Goal: Navigation & Orientation: Find specific page/section

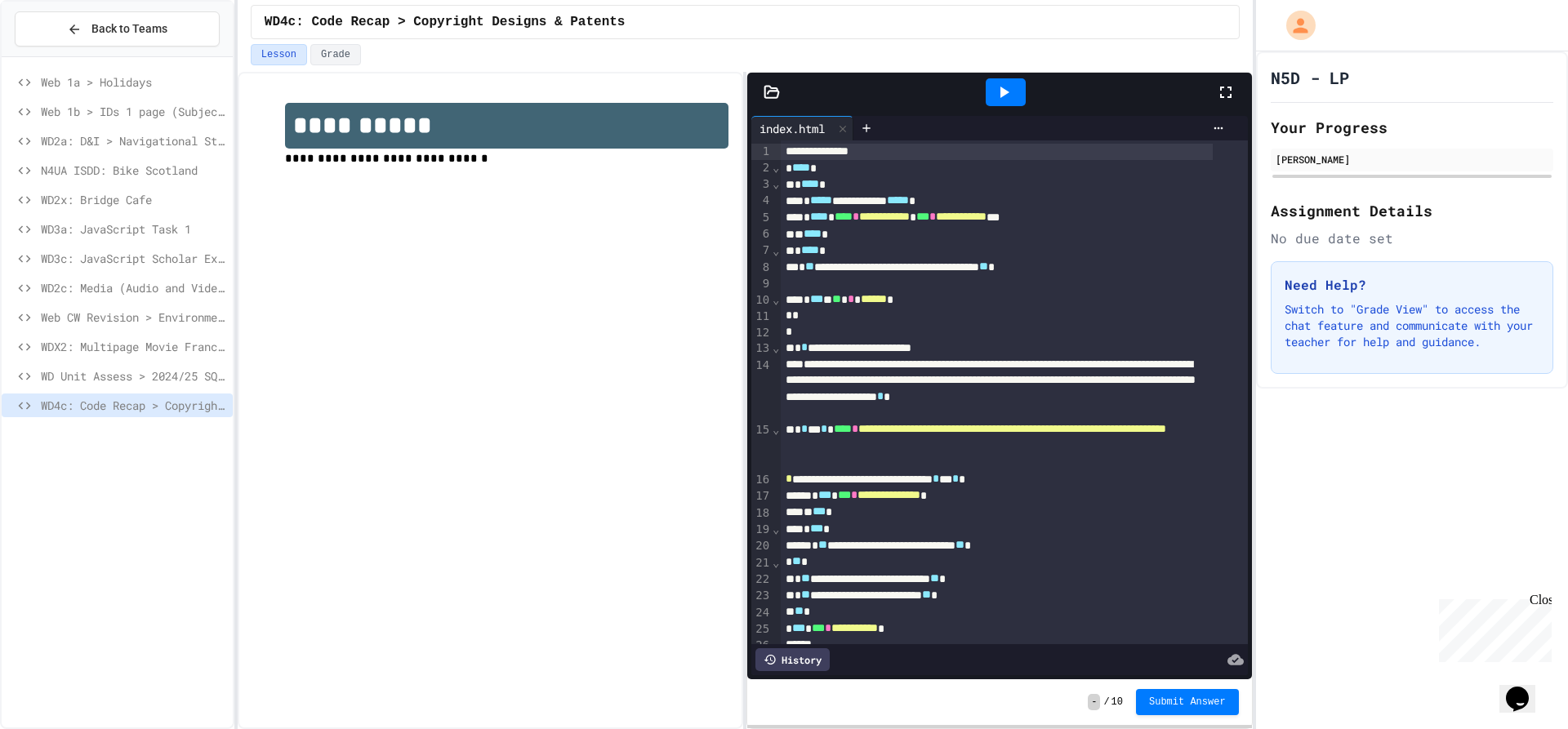
click at [477, 501] on div "**********" at bounding box center [490, 401] width 506 height 657
click at [369, 169] on p "**********" at bounding box center [506, 158] width 444 height 21
click at [149, 379] on span "WD Unit Assess > 2024/25 SQA Assignment" at bounding box center [133, 375] width 185 height 17
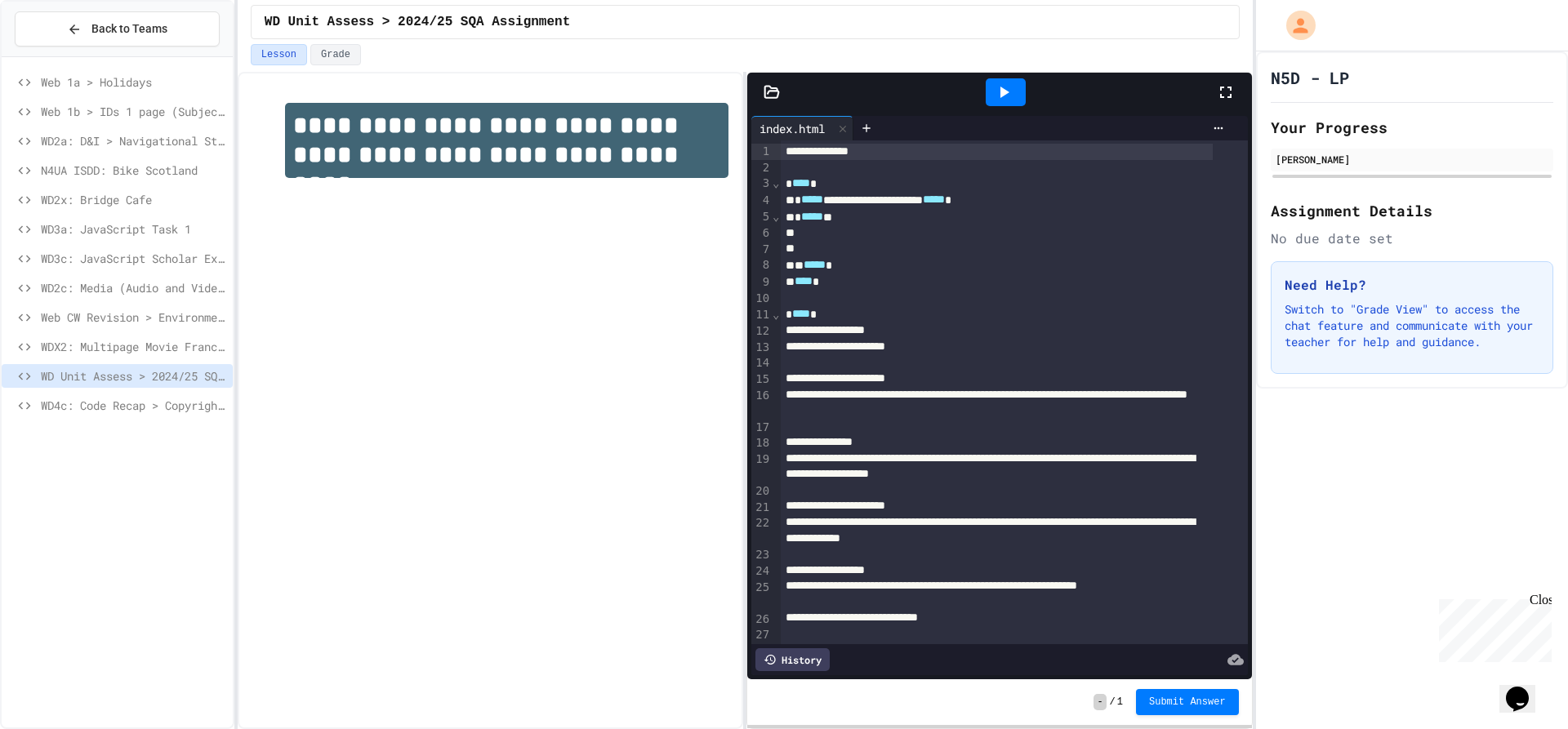
click at [125, 337] on div "WDX2: Multipage Movie Franchise" at bounding box center [117, 346] width 231 height 23
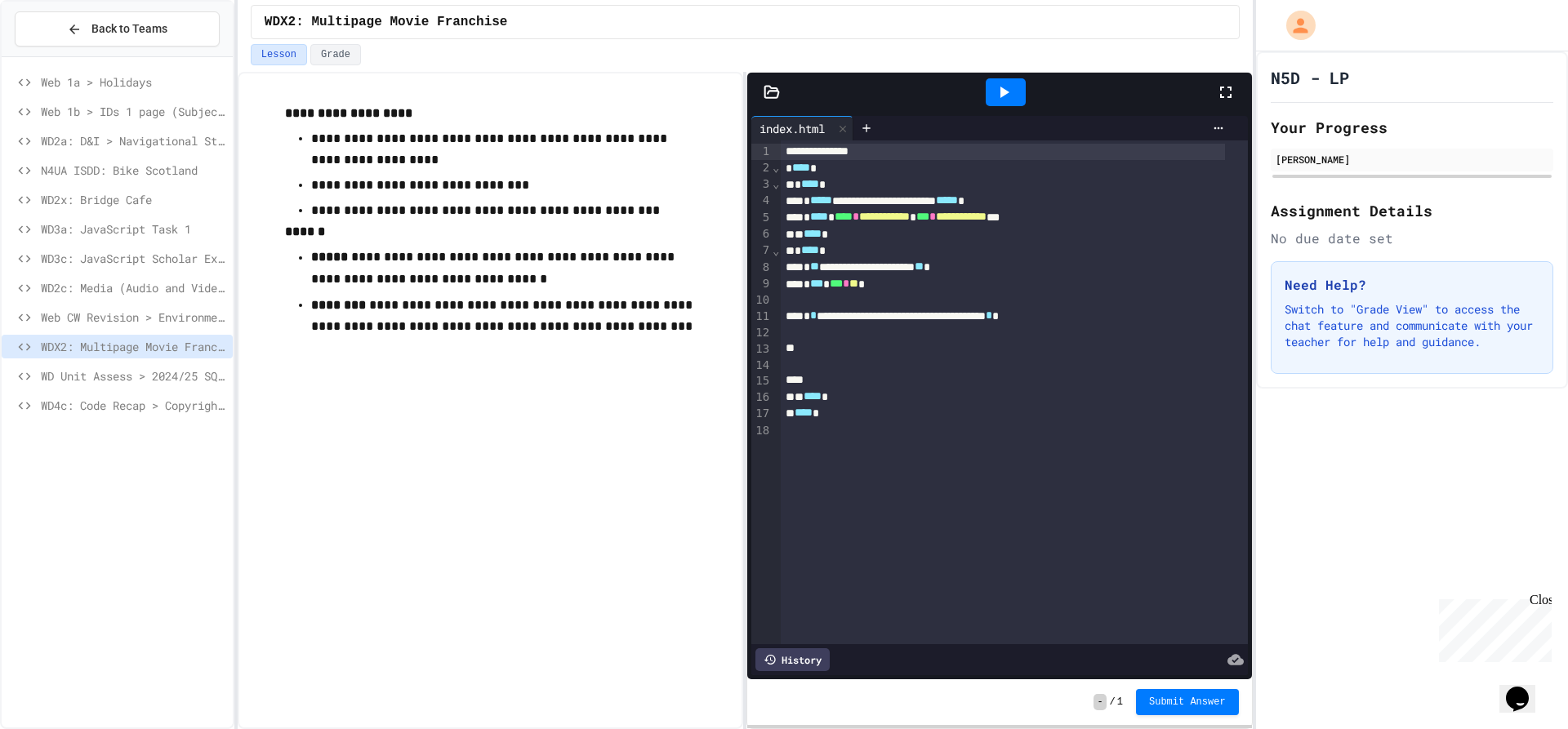
click at [115, 106] on span "Web 1b > IDs 1 page (Subjects)" at bounding box center [133, 111] width 185 height 17
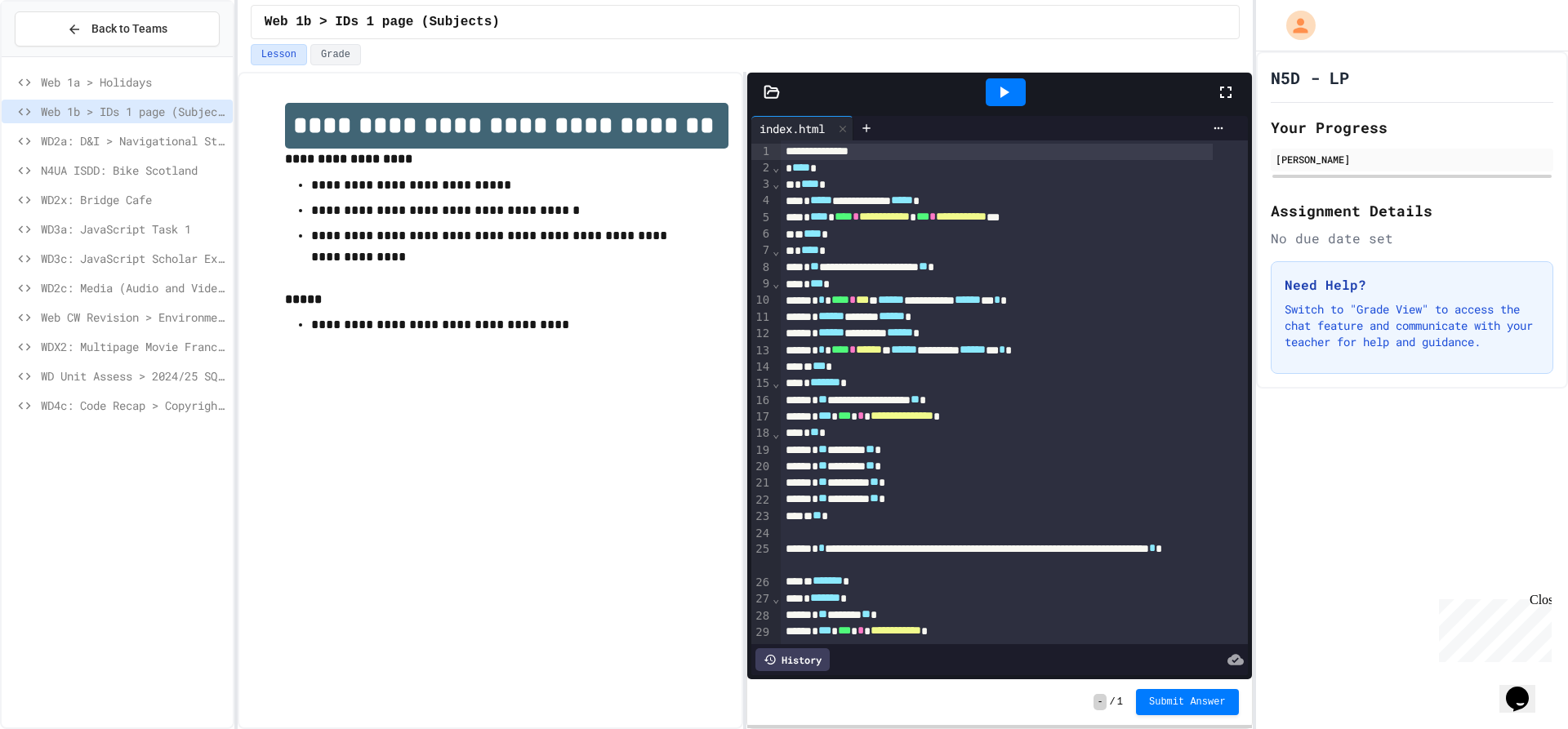
click at [148, 397] on span "WD4c: Code Recap > Copyright Designs & Patents Act" at bounding box center [133, 405] width 185 height 17
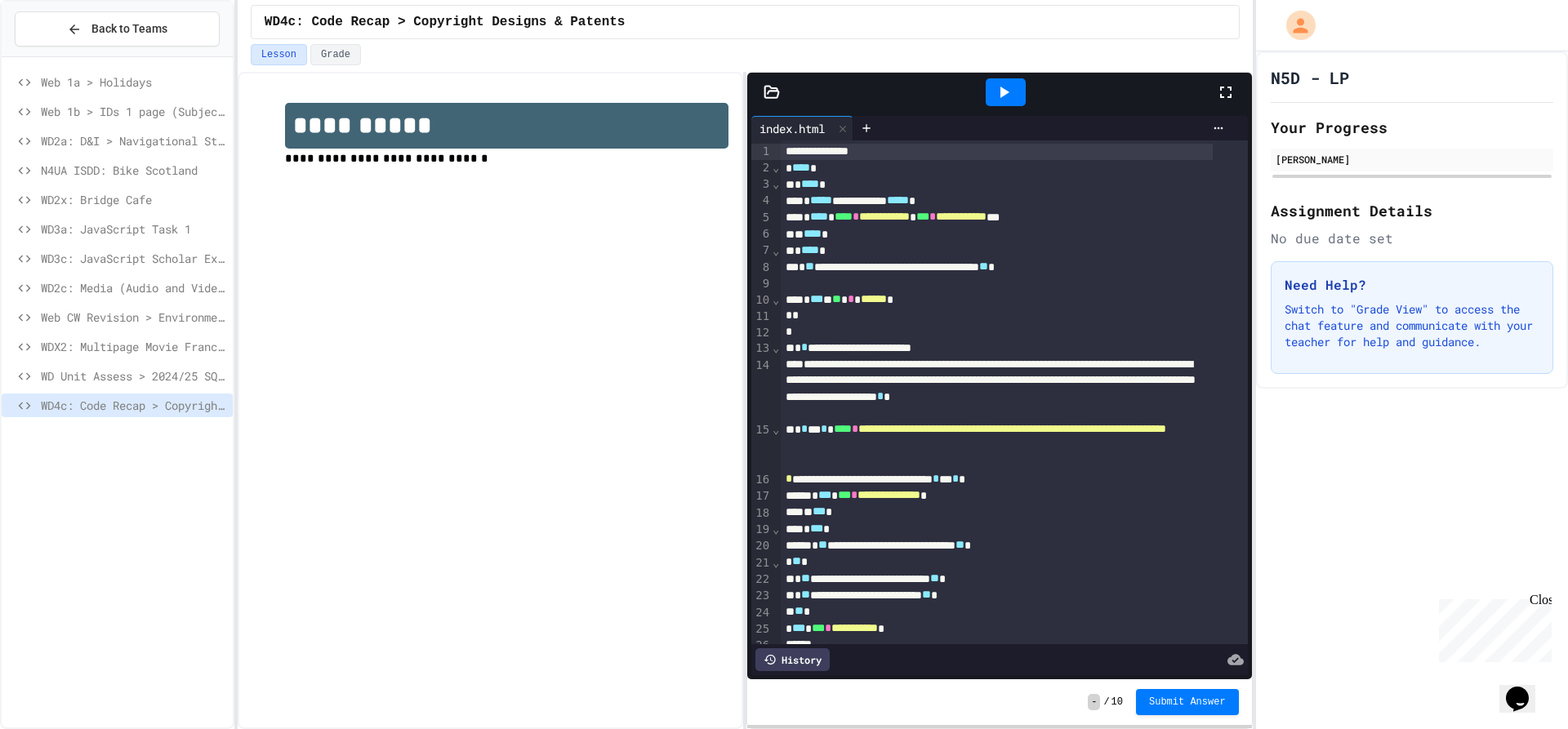
click at [1010, 90] on icon at bounding box center [1003, 91] width 19 height 19
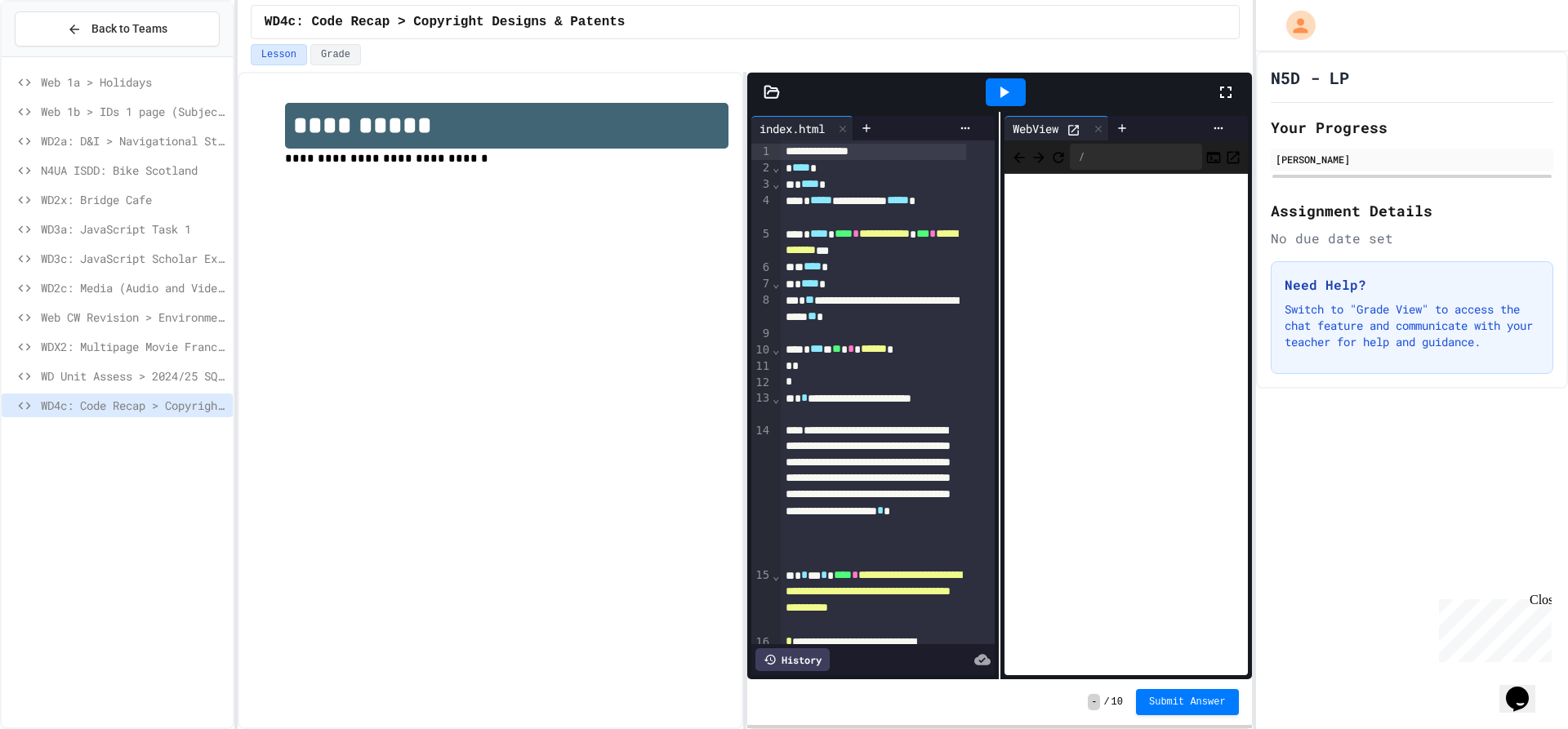
click at [1223, 85] on icon at bounding box center [1225, 91] width 19 height 19
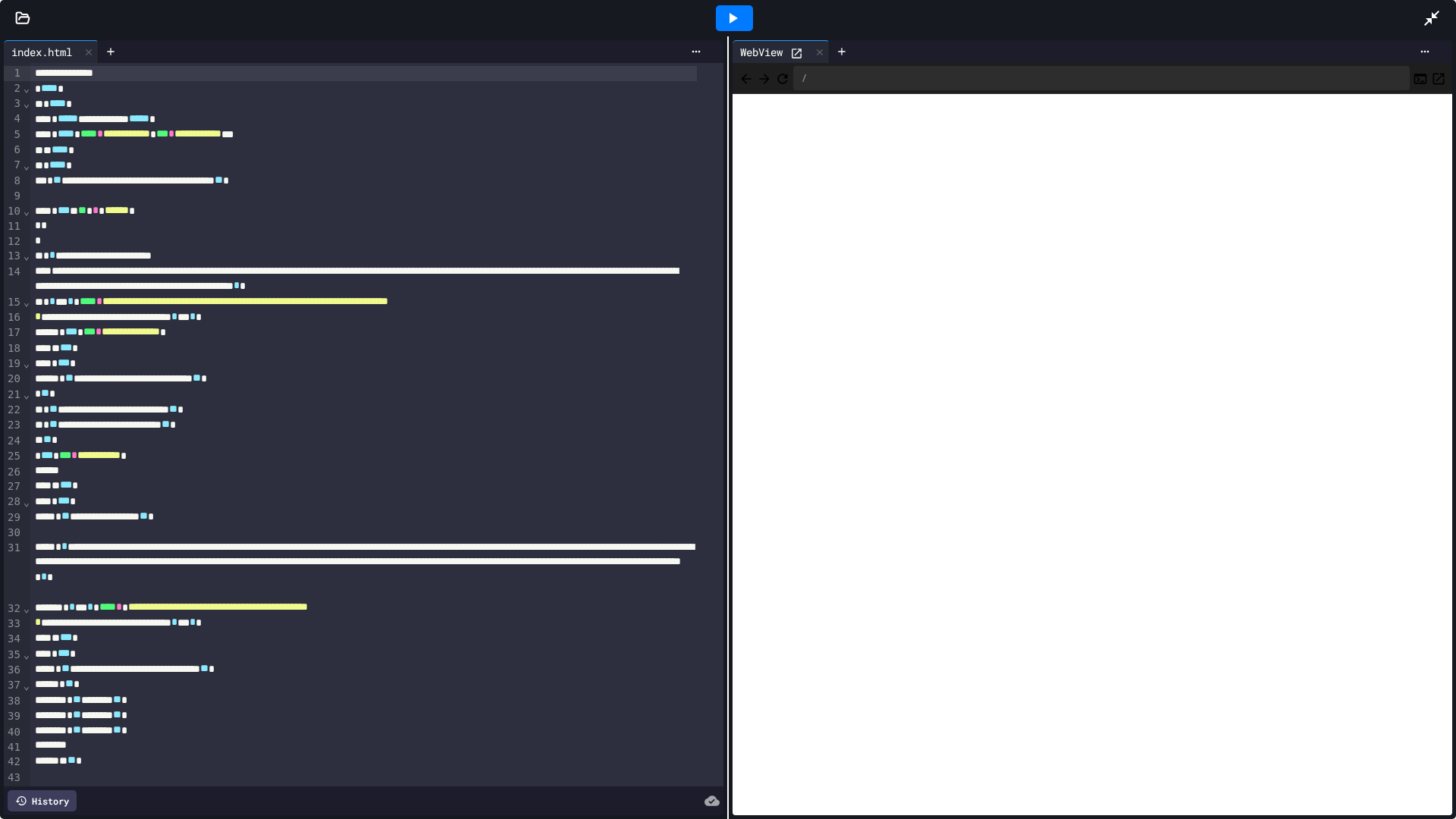
click at [1425, 19] on icon at bounding box center [1431, 18] width 18 height 18
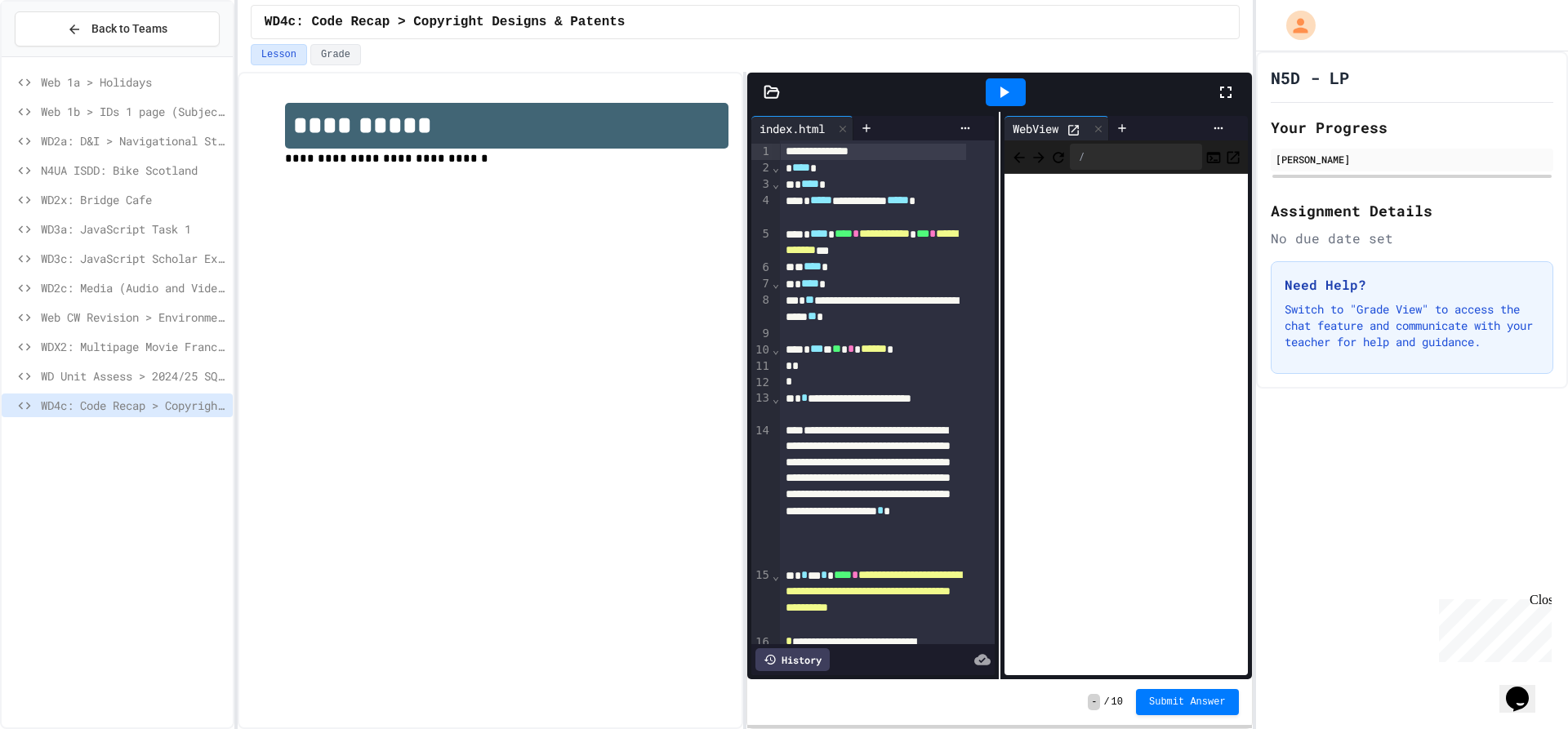
click at [1220, 93] on icon at bounding box center [1225, 91] width 19 height 19
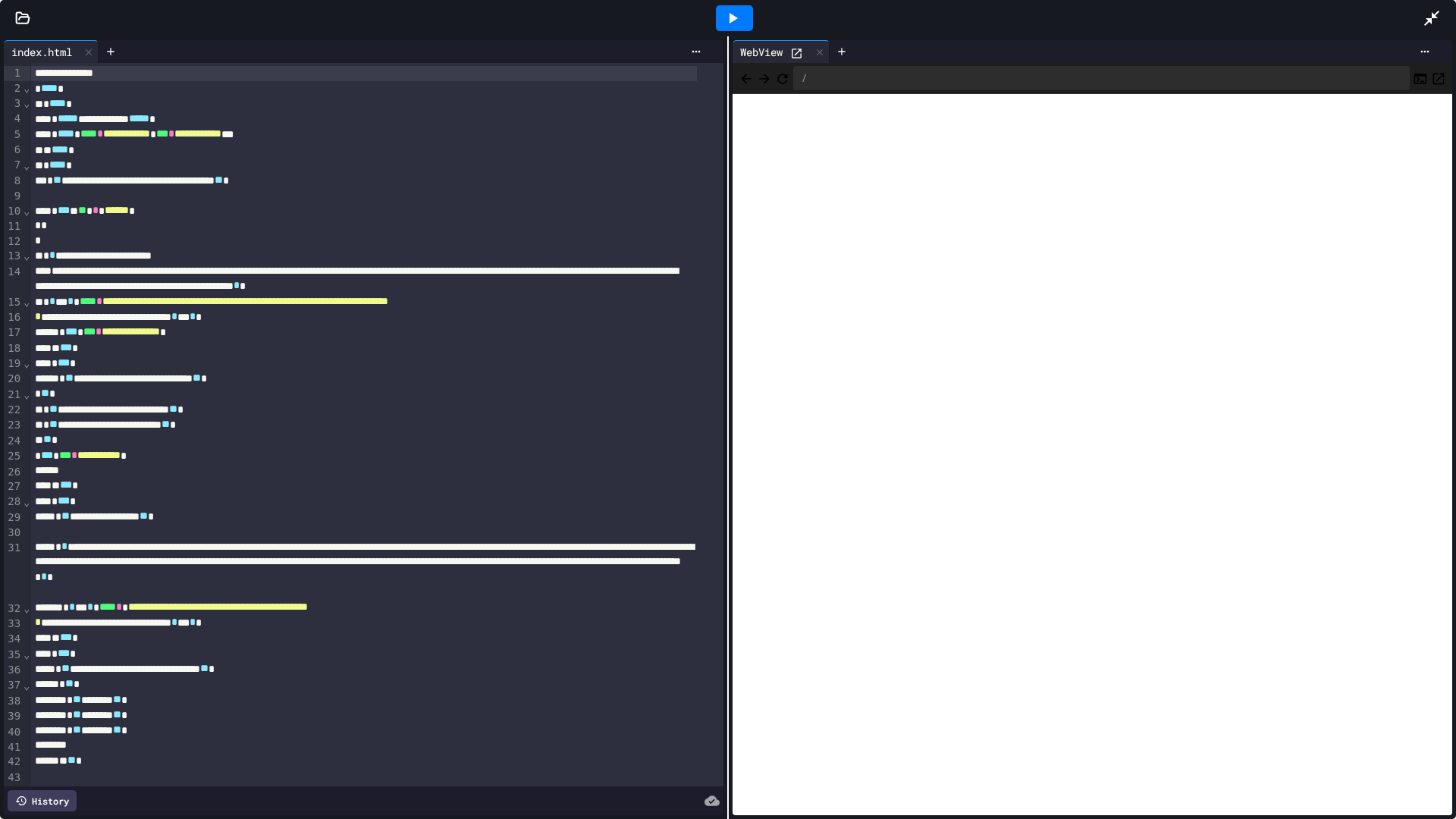
click at [726, 14] on icon at bounding box center [732, 18] width 18 height 18
click at [727, 30] on div at bounding box center [734, 18] width 37 height 26
click at [1435, 15] on icon at bounding box center [1431, 18] width 15 height 15
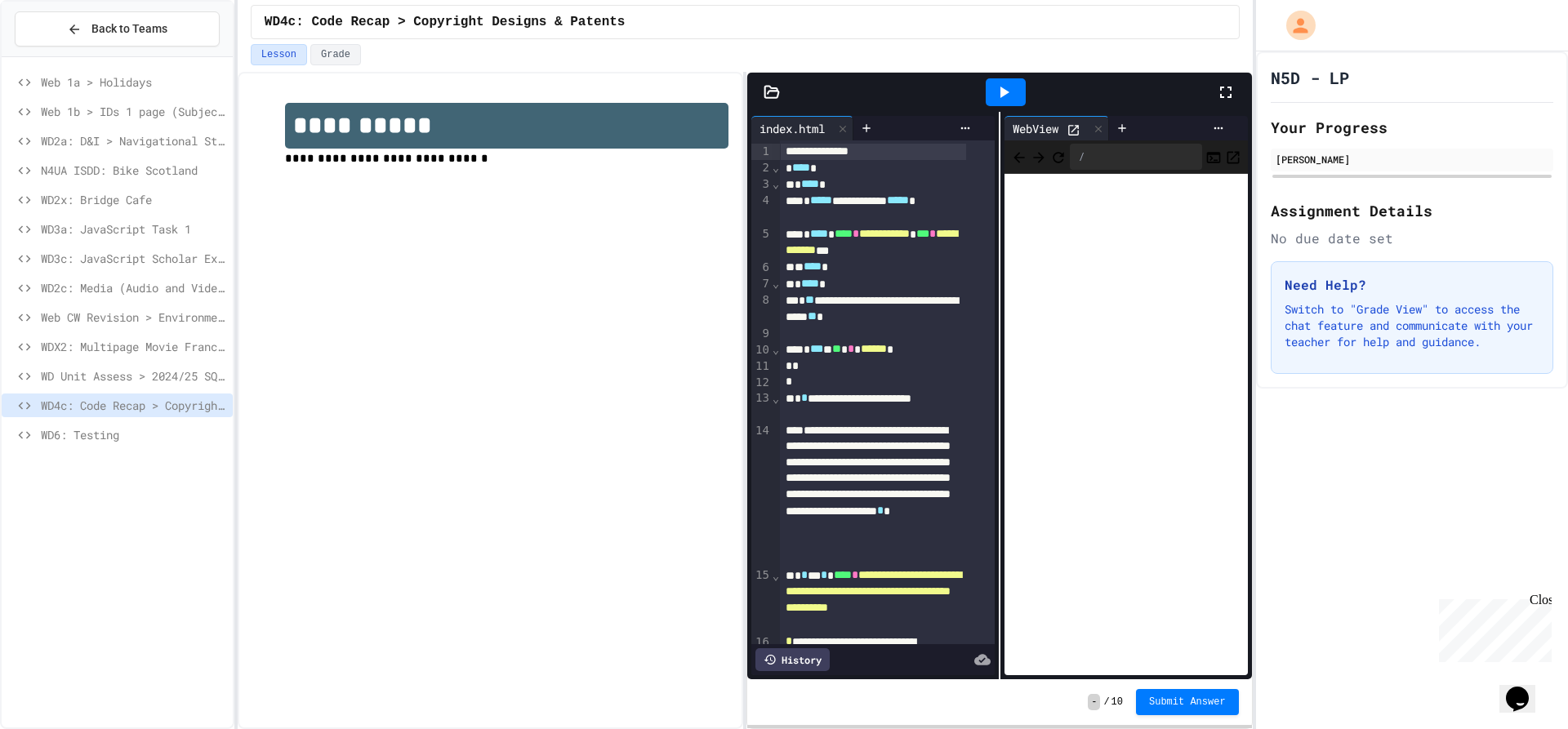
click at [134, 447] on div "WD6: Testing" at bounding box center [117, 437] width 231 height 29
click at [133, 437] on span "WD6: Testing" at bounding box center [133, 434] width 185 height 17
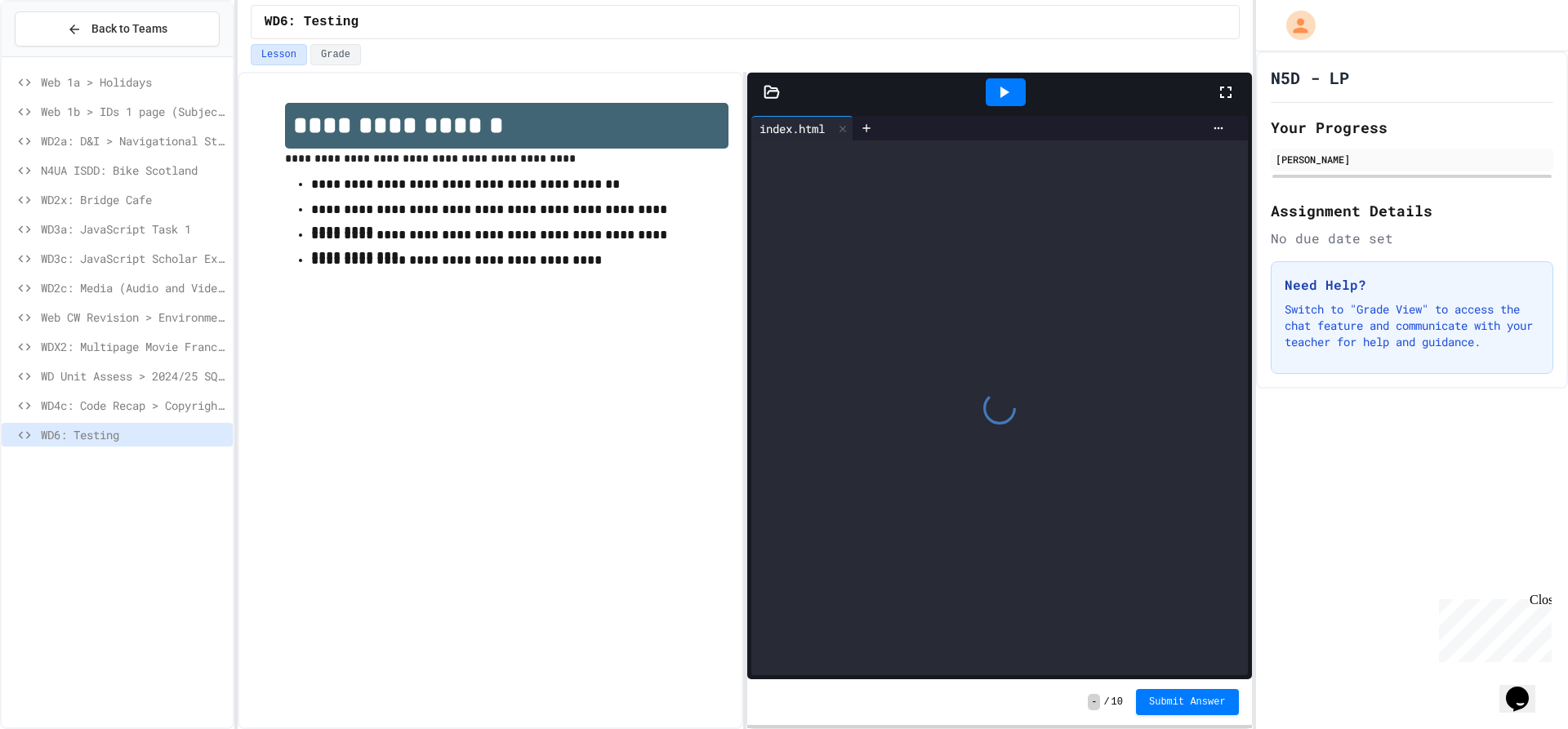
click at [1015, 90] on div at bounding box center [1005, 91] width 40 height 28
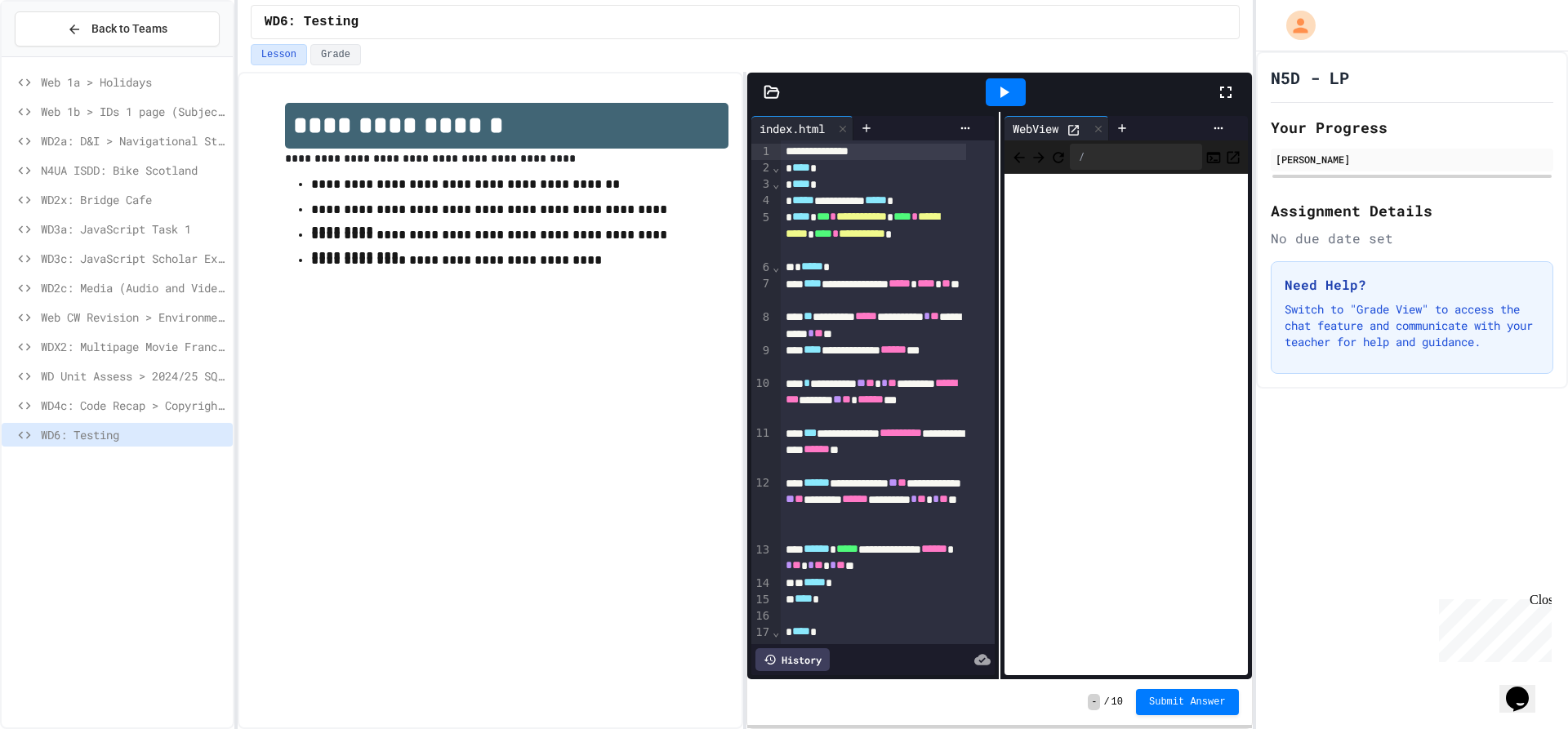
click at [1224, 90] on icon at bounding box center [1225, 91] width 19 height 19
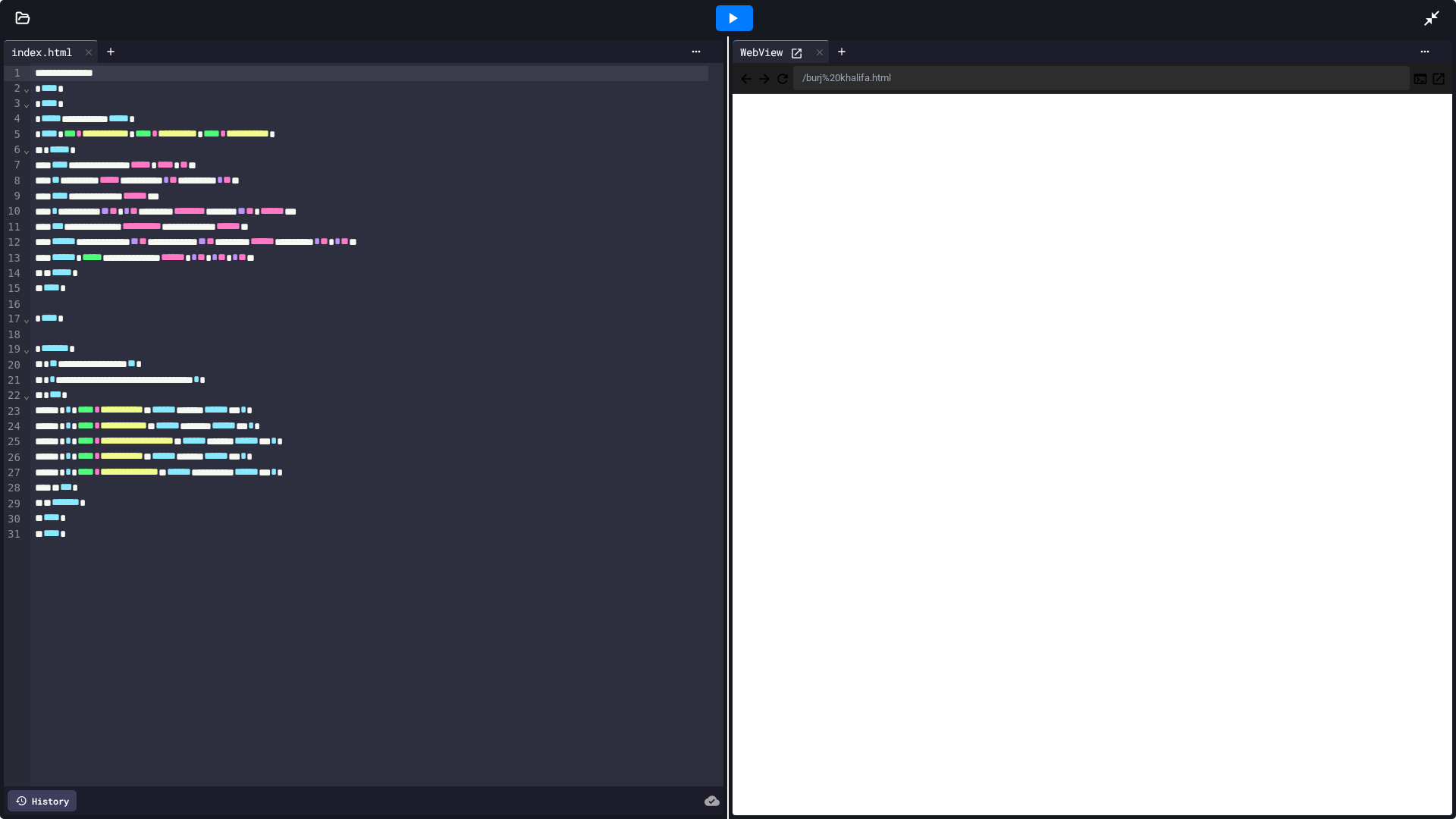
click at [743, 83] on icon "Back" at bounding box center [746, 79] width 15 height 15
click at [741, 72] on button "Back" at bounding box center [746, 78] width 15 height 18
click at [784, 73] on div "/burj%20khalifa.html" at bounding box center [1092, 79] width 719 height 31
click at [747, 23] on div at bounding box center [734, 18] width 37 height 26
click at [1430, 20] on icon at bounding box center [1431, 18] width 15 height 15
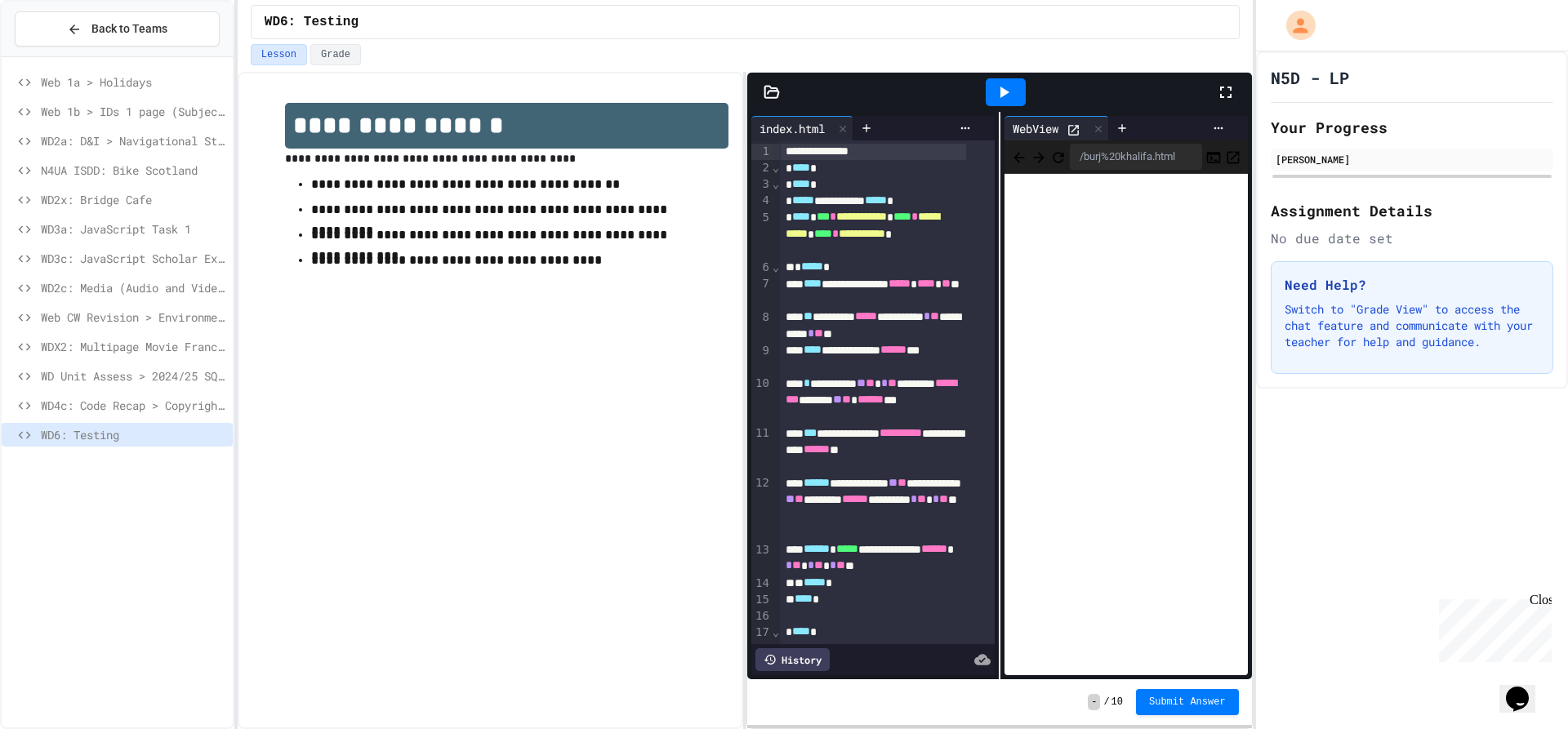
click at [1237, 88] on div at bounding box center [1233, 92] width 36 height 44
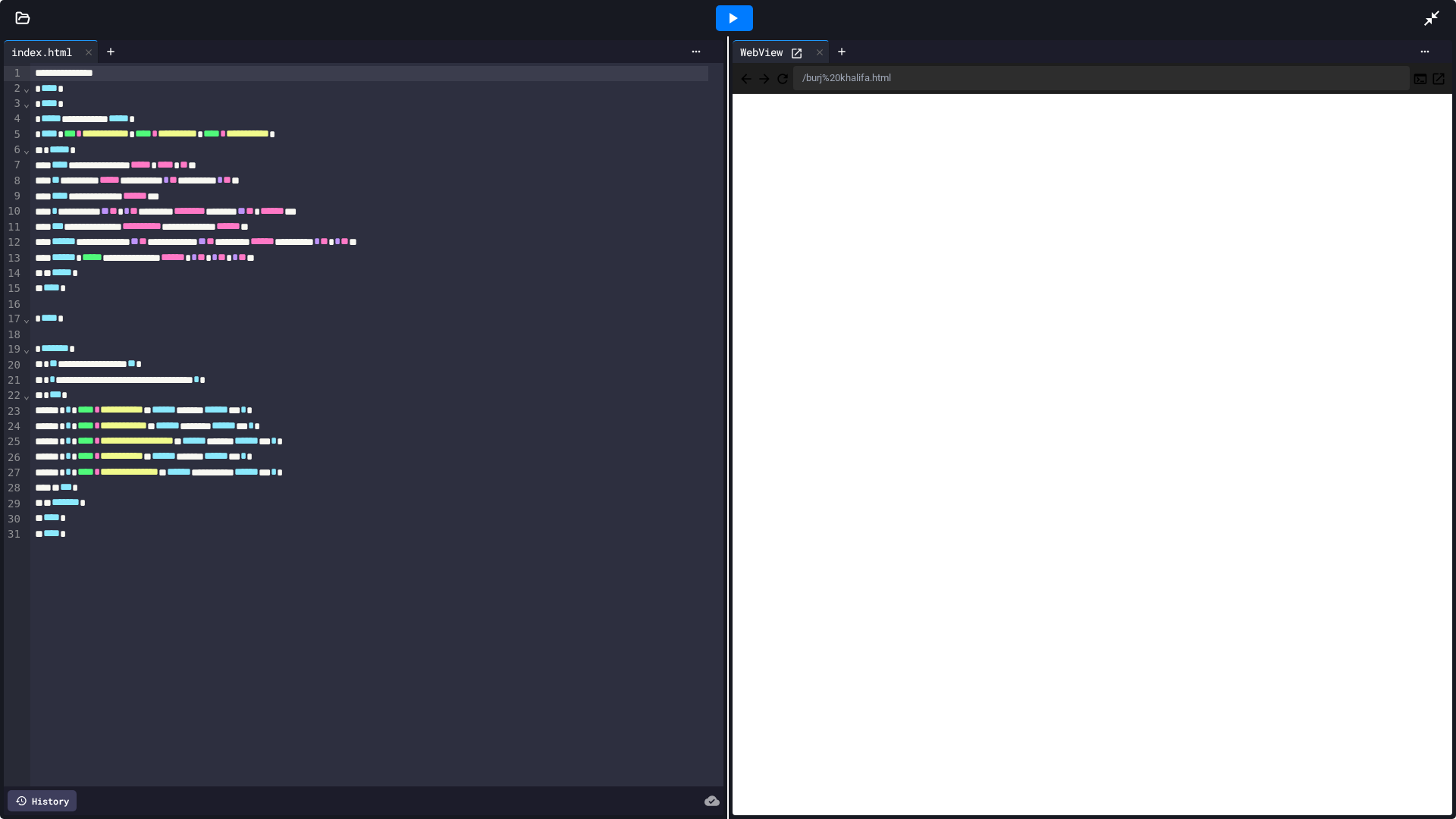
click at [747, 20] on div at bounding box center [734, 18] width 37 height 26
click at [117, 52] on icon at bounding box center [111, 51] width 12 height 12
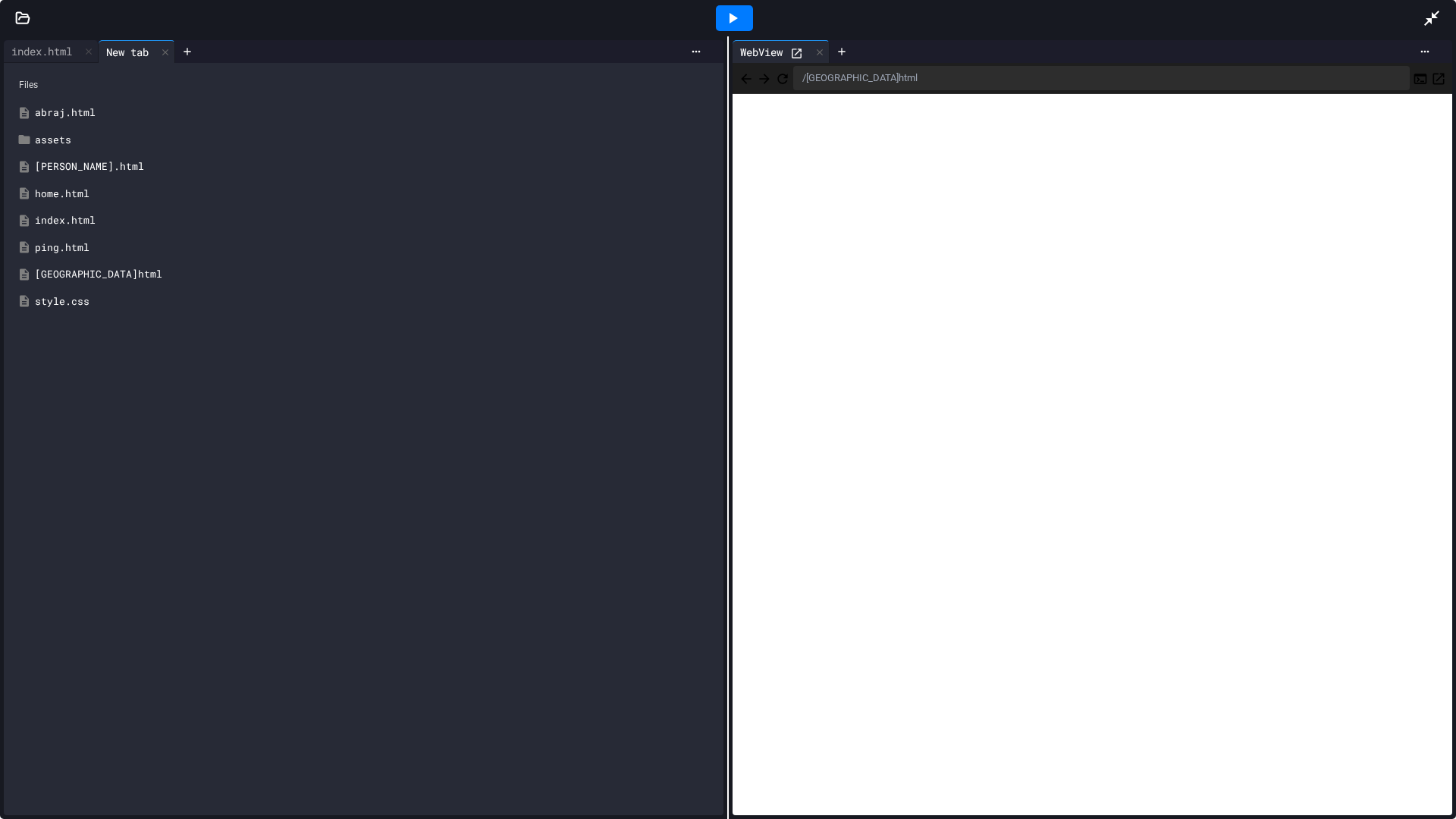
click at [101, 278] on div "[GEOGRAPHIC_DATA]html" at bounding box center [375, 274] width 680 height 15
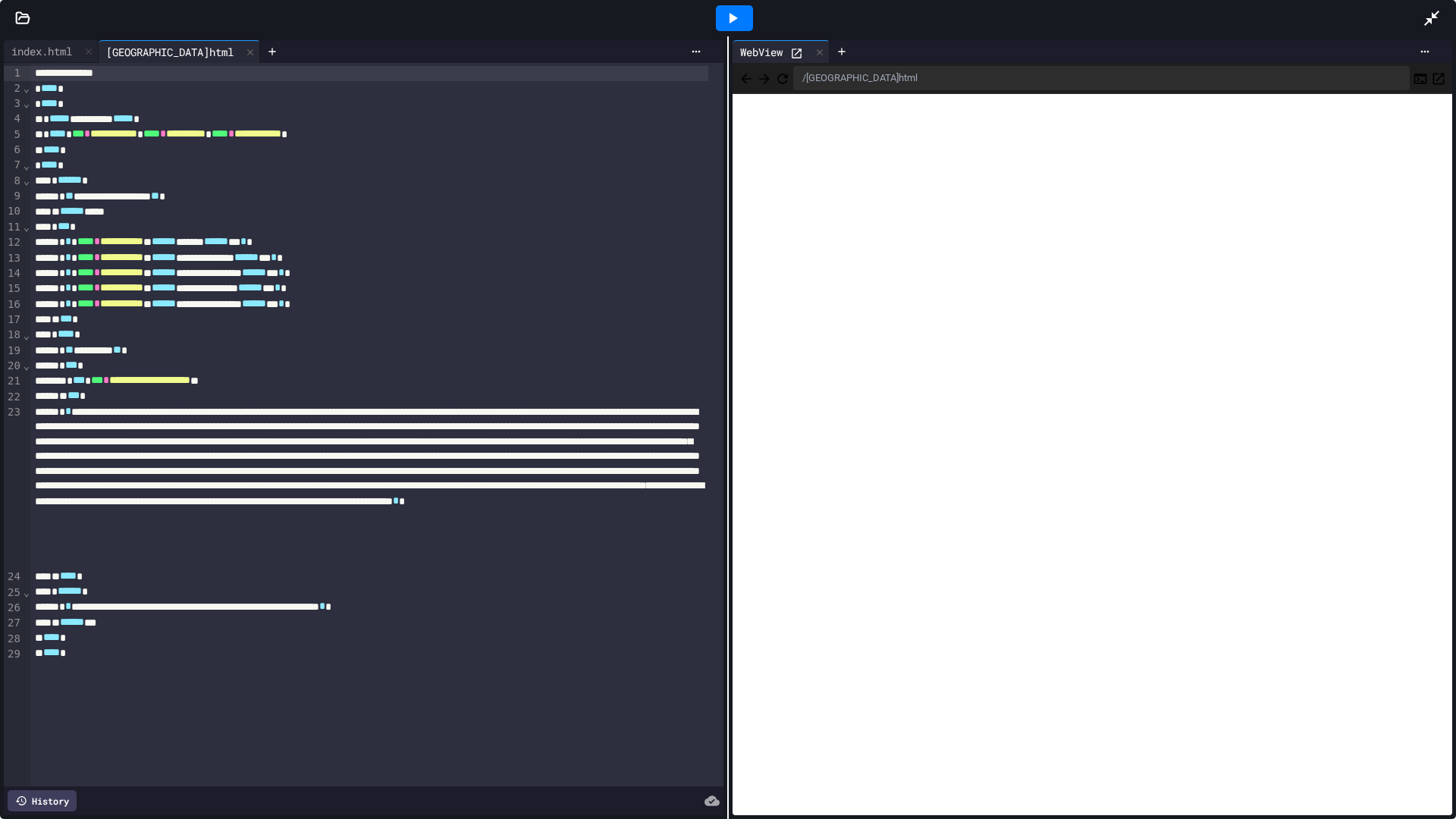
click at [15, 11] on div at bounding box center [728, 18] width 1456 height 37
click at [19, 20] on icon at bounding box center [22, 18] width 15 height 15
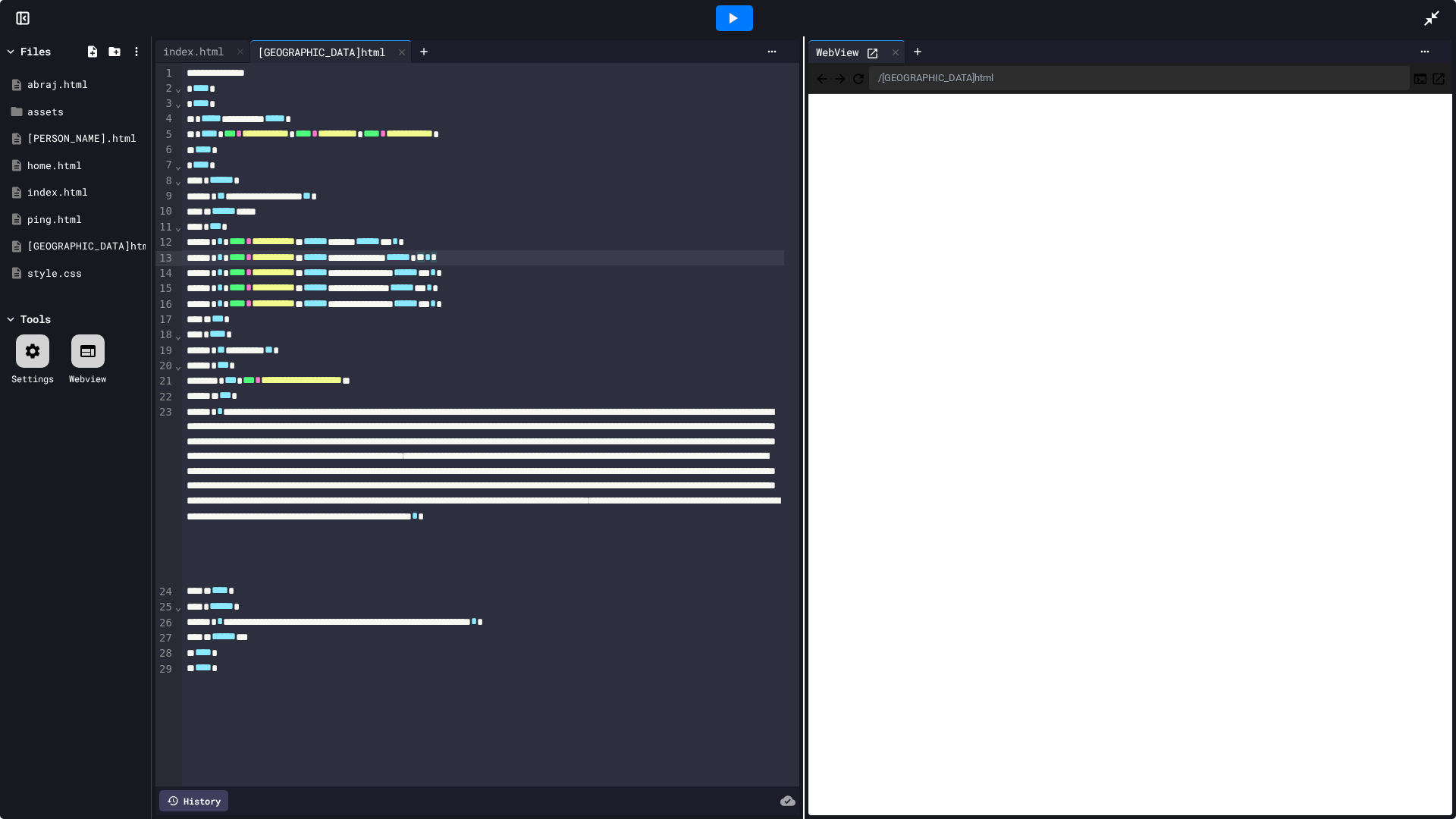
click at [561, 255] on div "**********" at bounding box center [483, 257] width 601 height 15
click at [56, 245] on div "[GEOGRAPHIC_DATA]html" at bounding box center [78, 246] width 101 height 15
click at [21, 111] on icon at bounding box center [17, 111] width 12 height 9
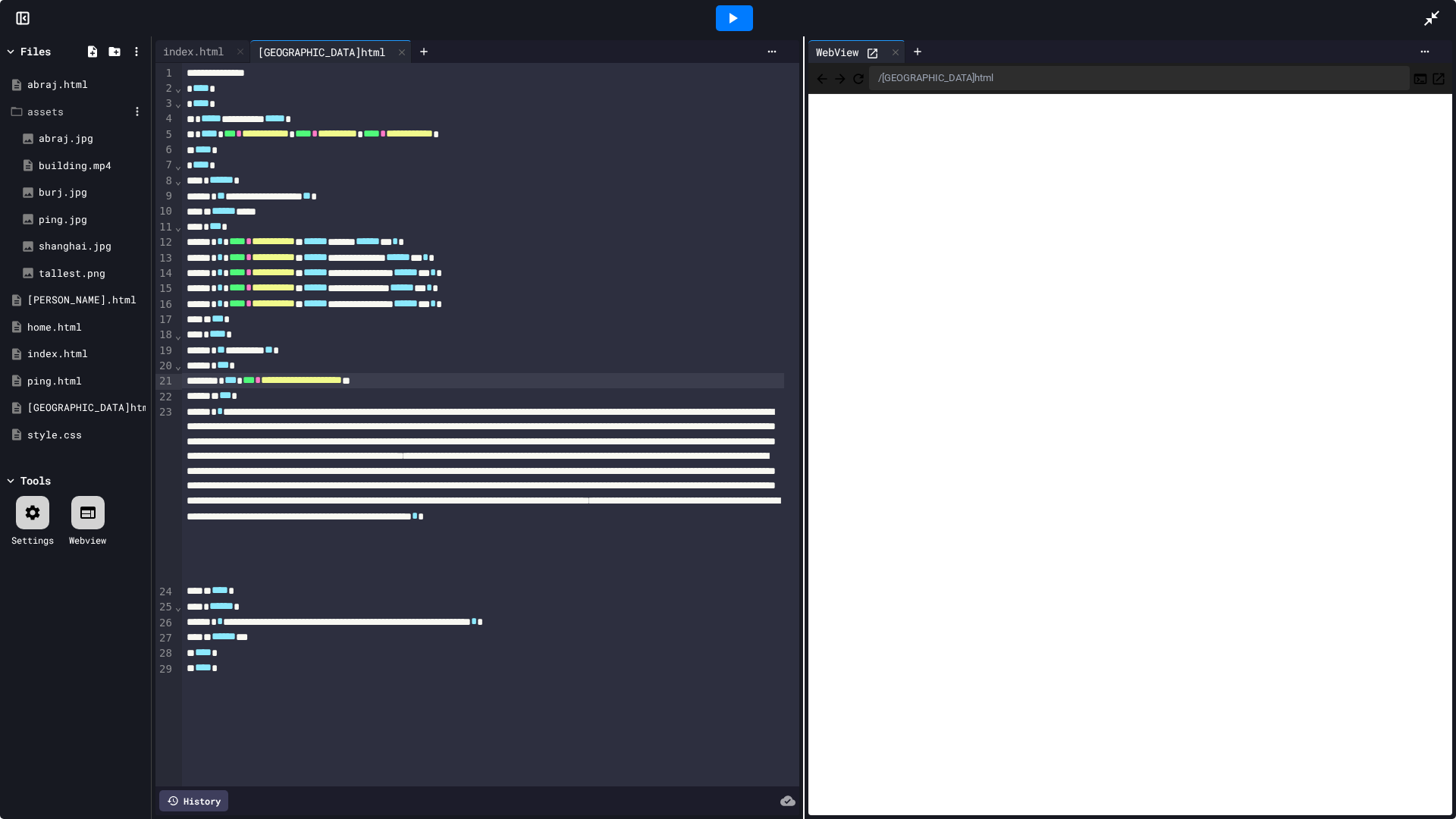
click at [342, 385] on span "**********" at bounding box center [301, 380] width 81 height 11
click at [342, 381] on span "**********" at bounding box center [301, 380] width 81 height 11
click at [726, 10] on icon at bounding box center [732, 18] width 18 height 18
click at [1433, 19] on icon at bounding box center [1431, 18] width 18 height 18
